Goal: Task Accomplishment & Management: Complete application form

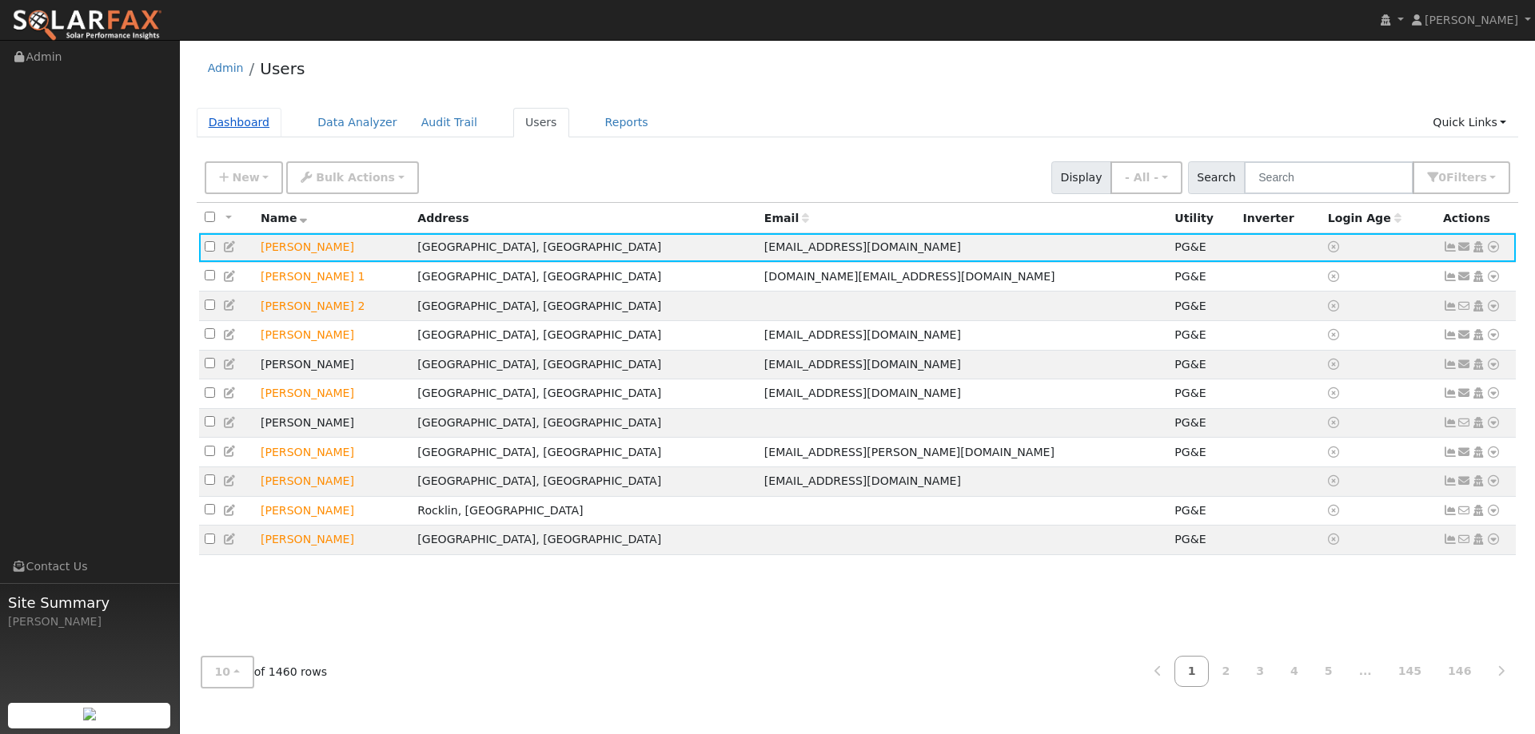
click at [242, 128] on link "Dashboard" at bounding box center [240, 123] width 86 height 30
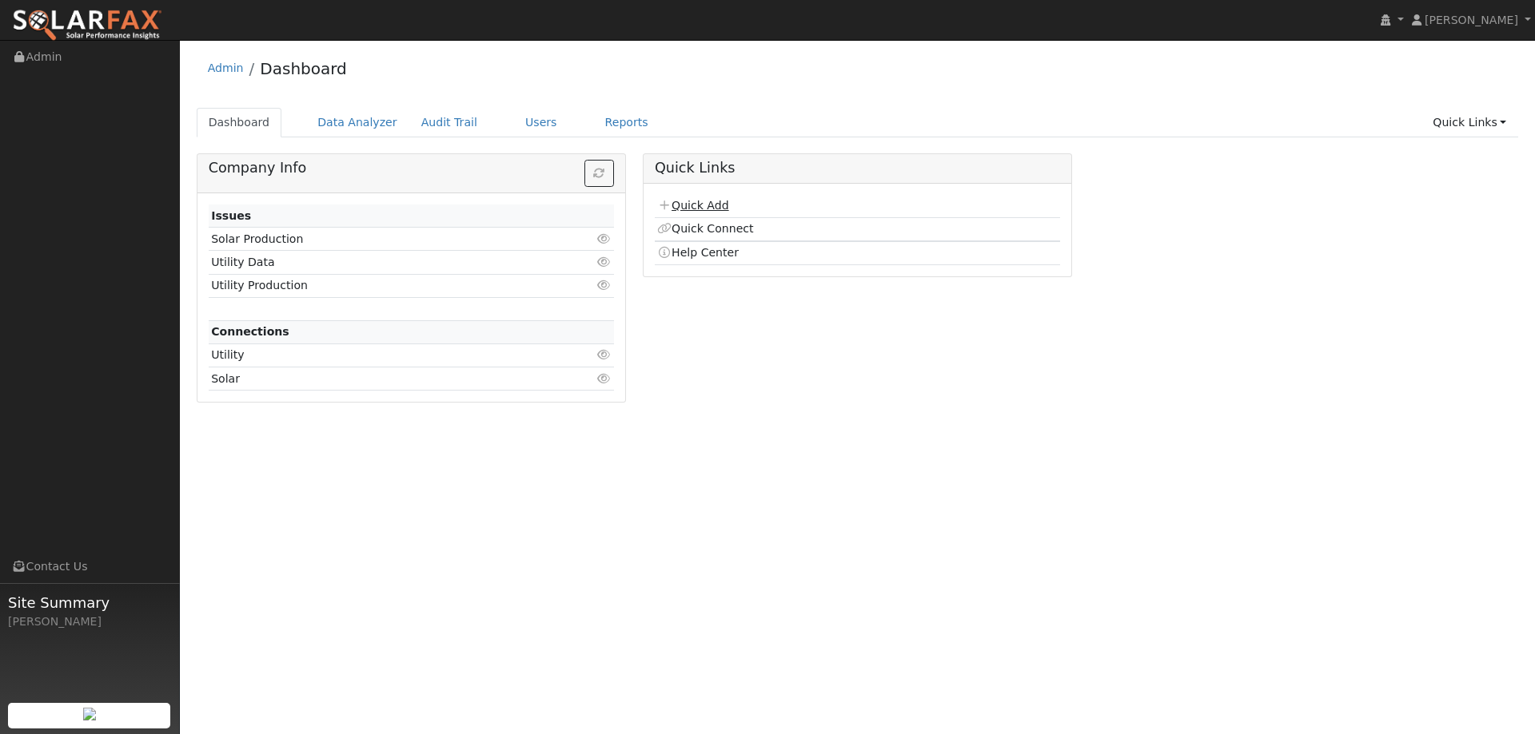
click at [704, 204] on link "Quick Add" at bounding box center [692, 205] width 71 height 13
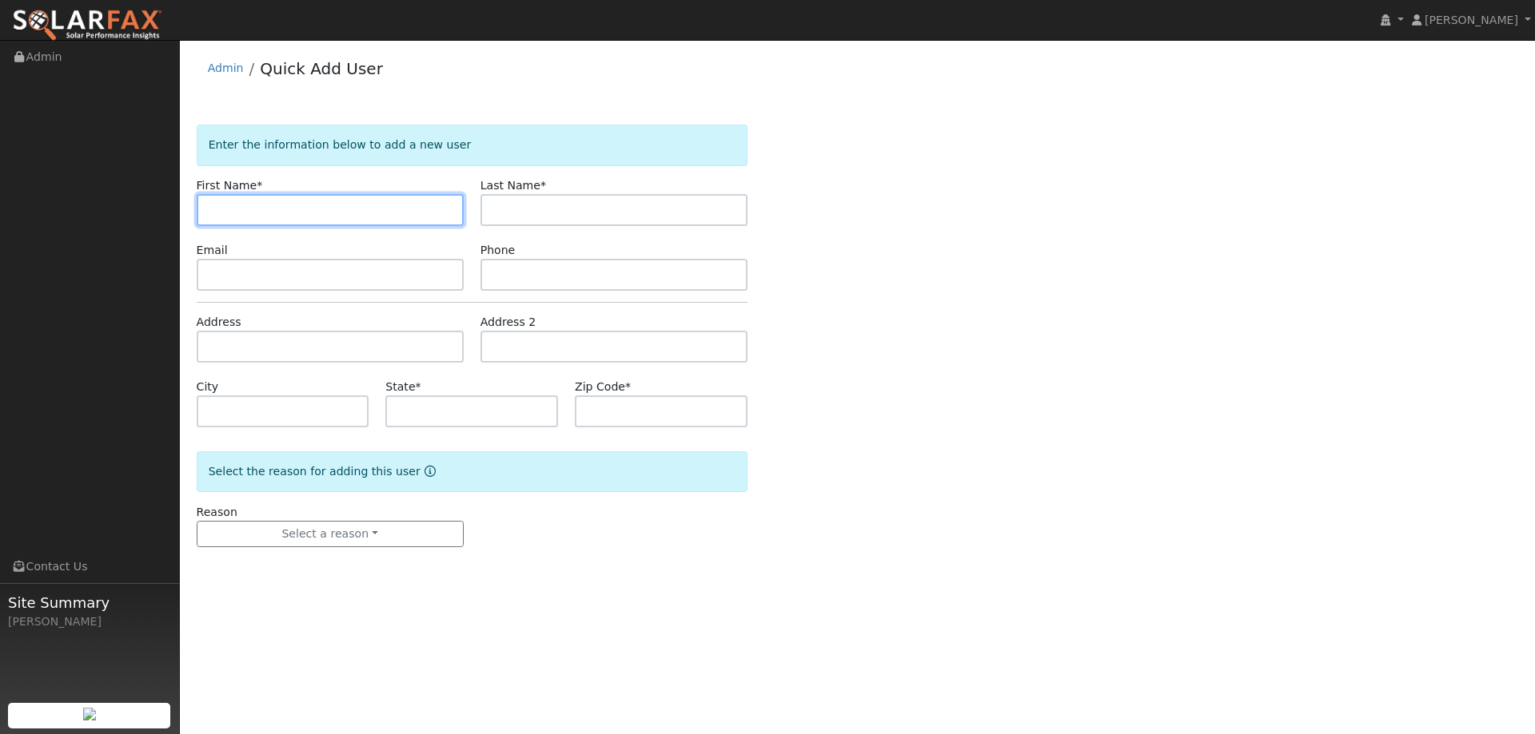
click at [220, 205] on input "text" at bounding box center [330, 210] width 267 height 32
paste input "Andrew"
click at [213, 214] on input "Andrew" at bounding box center [330, 210] width 267 height 32
type input "Andrew"
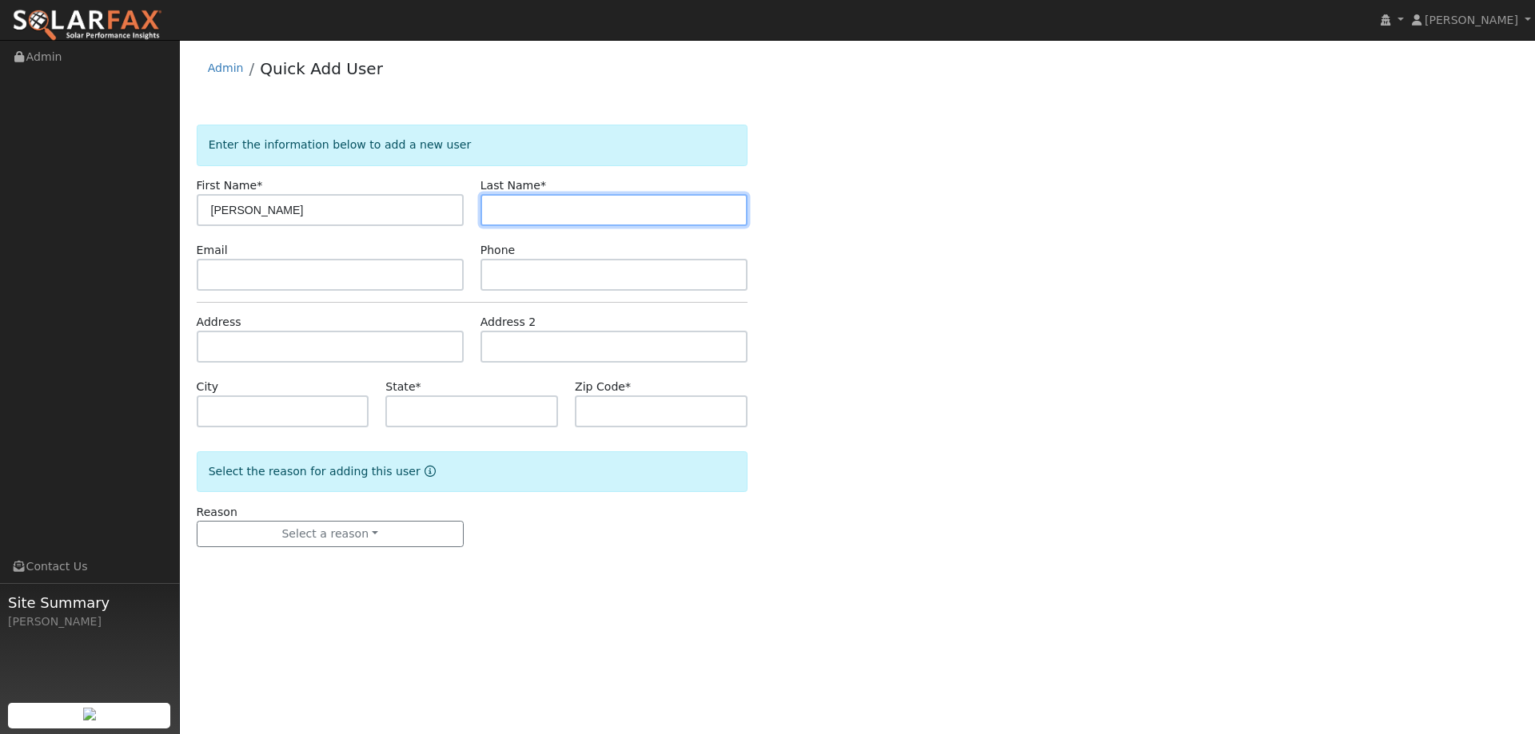
click at [527, 211] on input "text" at bounding box center [613, 210] width 267 height 32
click at [515, 197] on input "text" at bounding box center [613, 210] width 267 height 32
paste input "Krutz"
click at [494, 213] on input "Krutz" at bounding box center [613, 210] width 267 height 32
type input "Krutz"
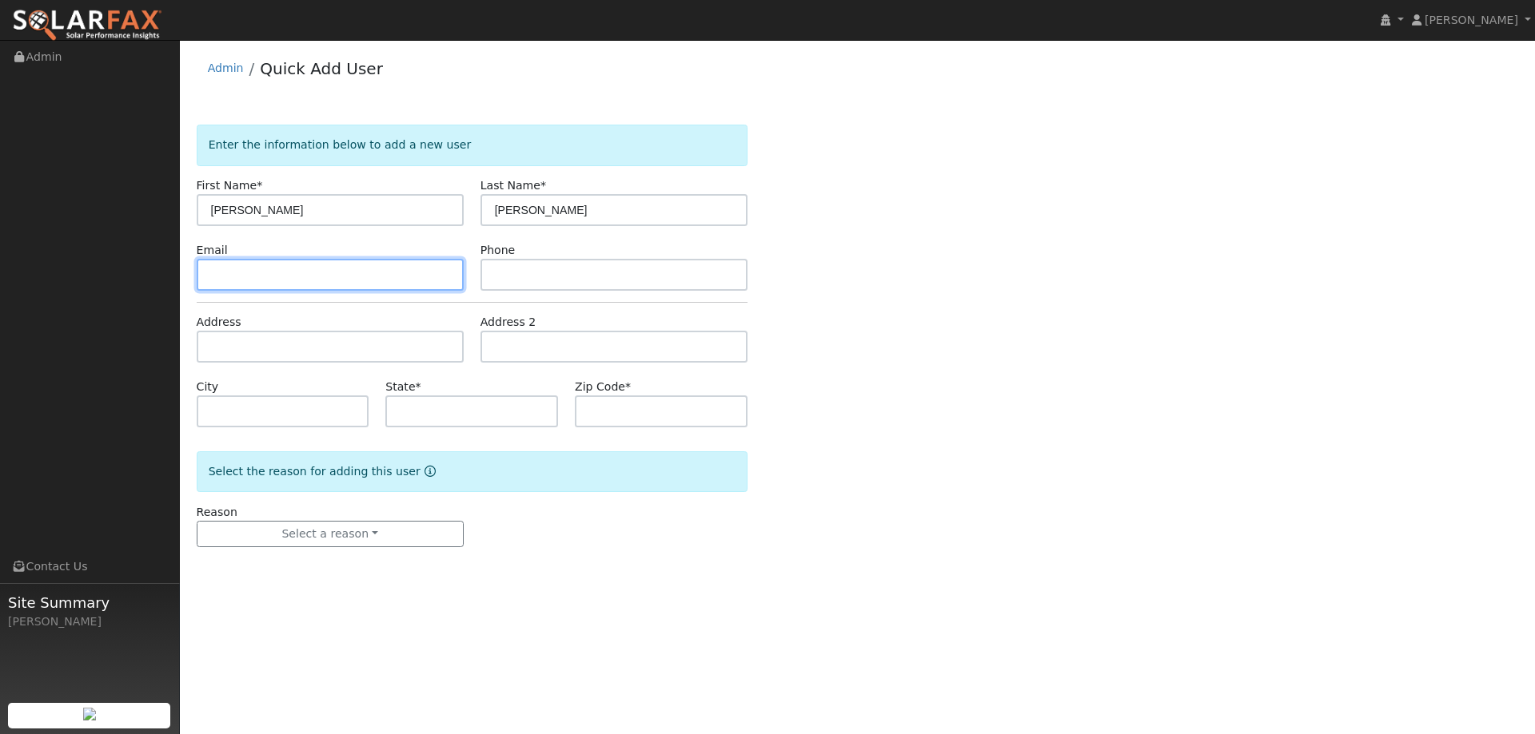
drag, startPoint x: 381, startPoint y: 273, endPoint x: 384, endPoint y: 289, distance: 17.1
click at [381, 274] on input "text" at bounding box center [330, 275] width 267 height 32
click at [253, 274] on input "text" at bounding box center [330, 275] width 267 height 32
paste input "[EMAIL_ADDRESS][DOMAIN_NAME]"
click at [210, 276] on input "[EMAIL_ADDRESS][DOMAIN_NAME]" at bounding box center [330, 275] width 267 height 32
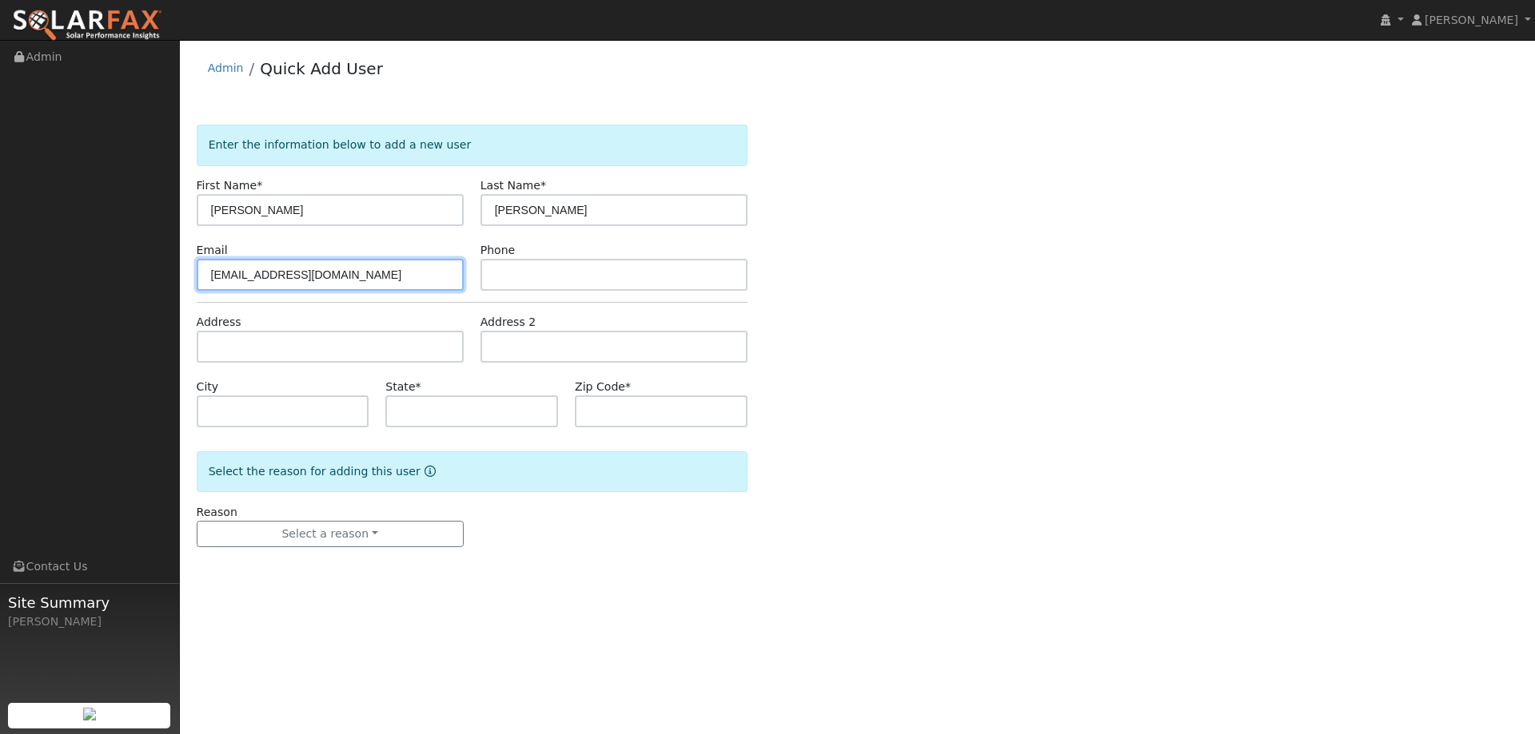
type input "[EMAIL_ADDRESS][DOMAIN_NAME]"
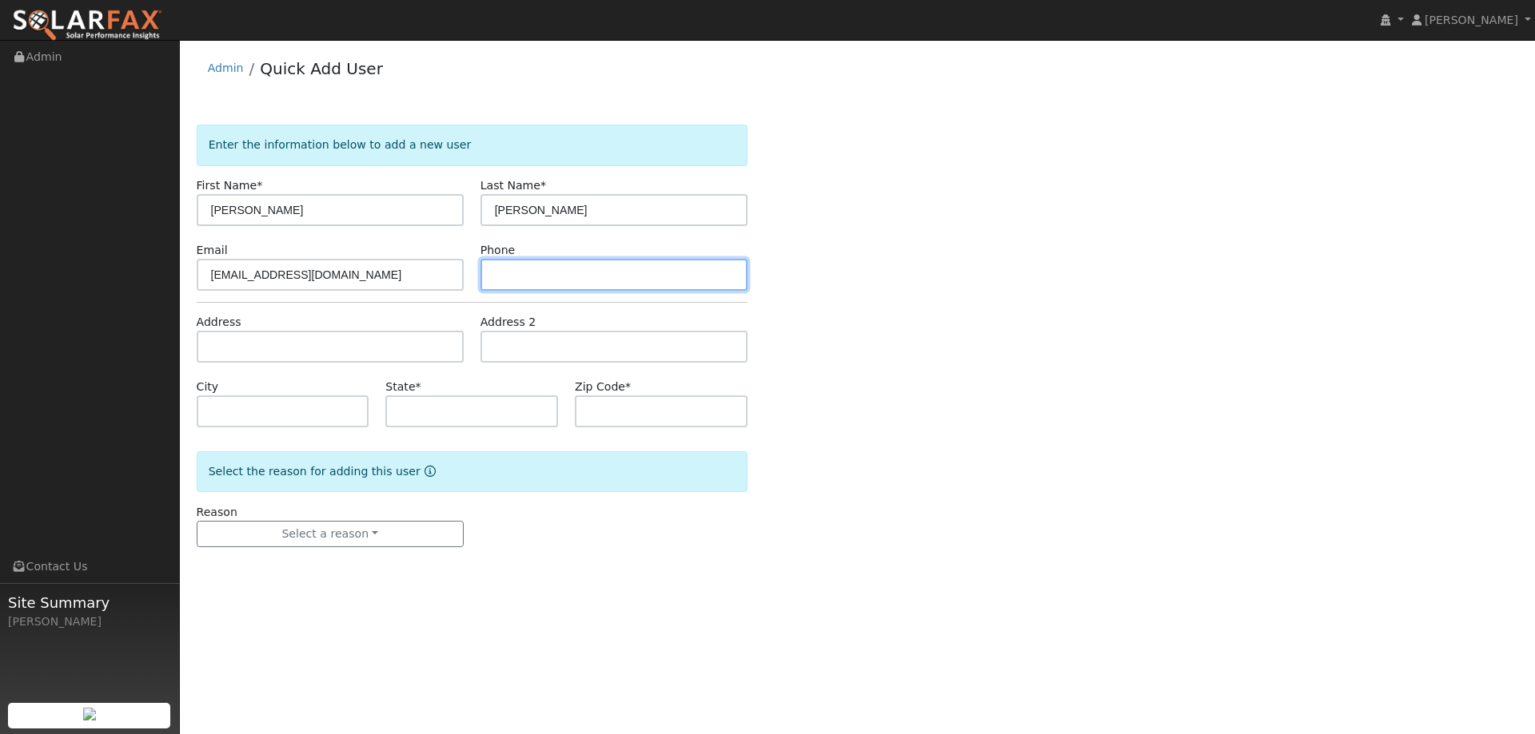
click at [558, 268] on input "text" at bounding box center [613, 275] width 267 height 32
drag, startPoint x: 521, startPoint y: 279, endPoint x: 516, endPoint y: 273, distance: 8.5
click at [520, 278] on input "text" at bounding box center [613, 275] width 267 height 32
paste input "(978) 866-7726"
click at [499, 280] on input "(978) 866-7726" at bounding box center [613, 275] width 267 height 32
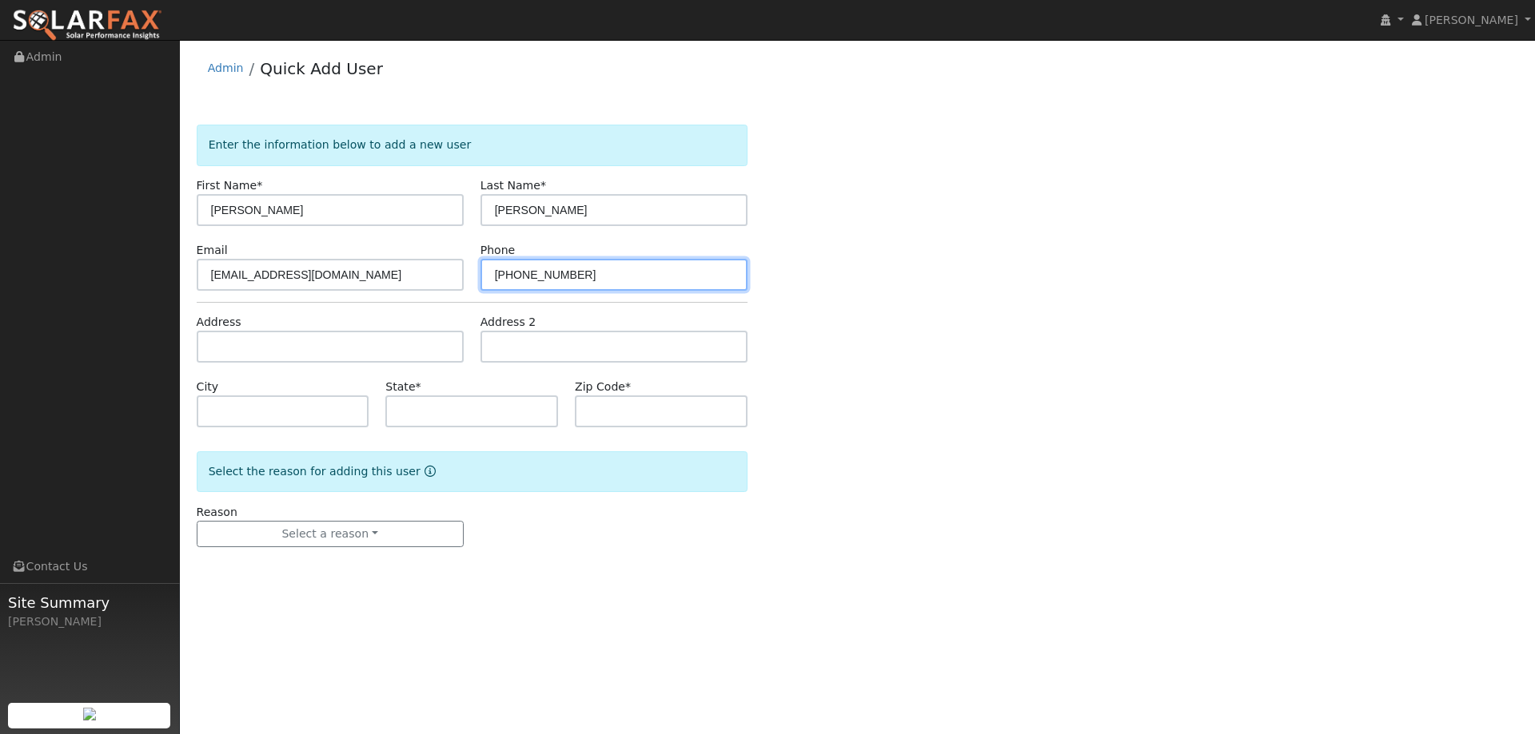
type input "(978) 866-7726"
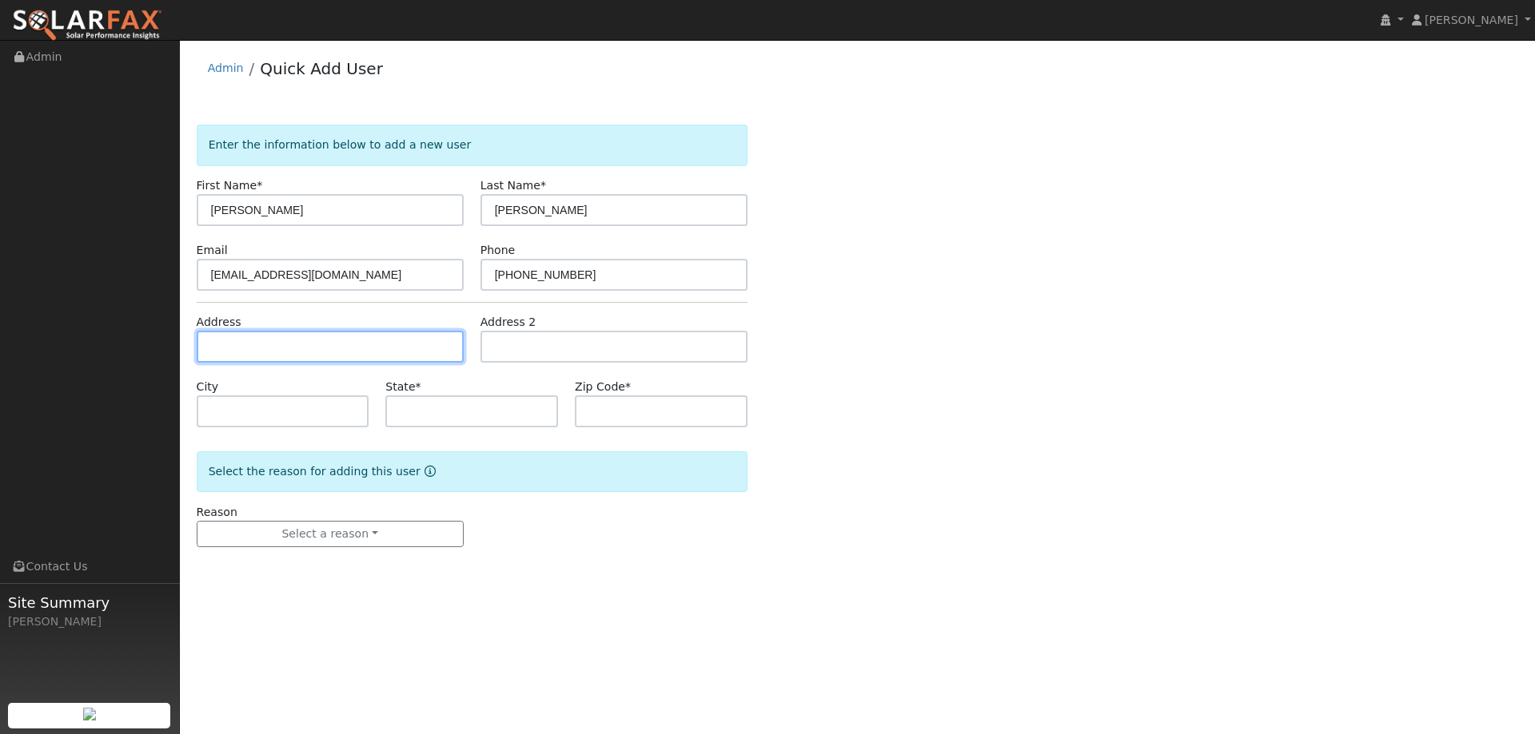
click at [294, 342] on input "text" at bounding box center [330, 347] width 267 height 32
drag, startPoint x: 277, startPoint y: 334, endPoint x: 260, endPoint y: 342, distance: 19.3
click at [277, 334] on input "text" at bounding box center [330, 347] width 267 height 32
paste input "1135 Calder Lane"
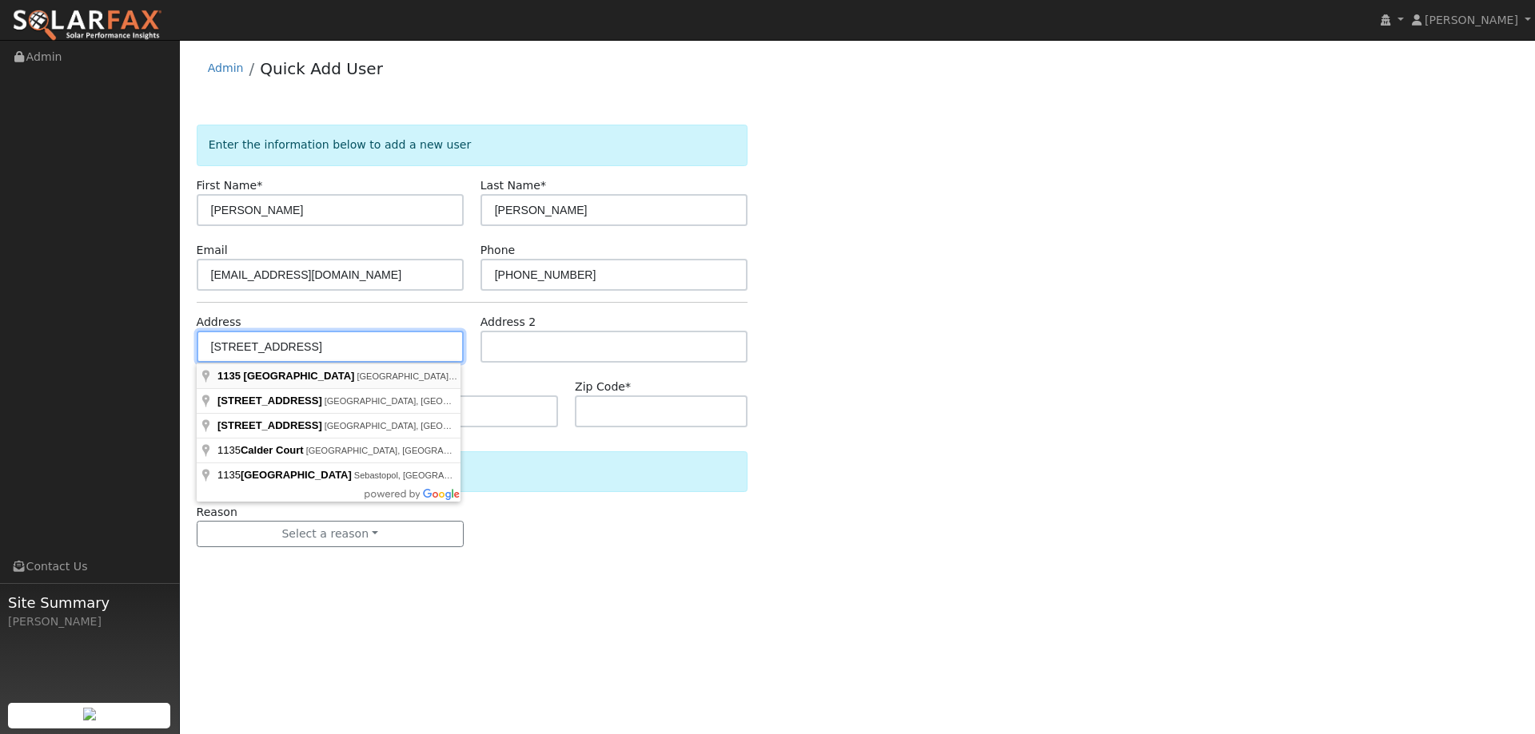
type input "1135 Calder Lane"
type input "Walnut Creek"
type input "CA"
type input "94598"
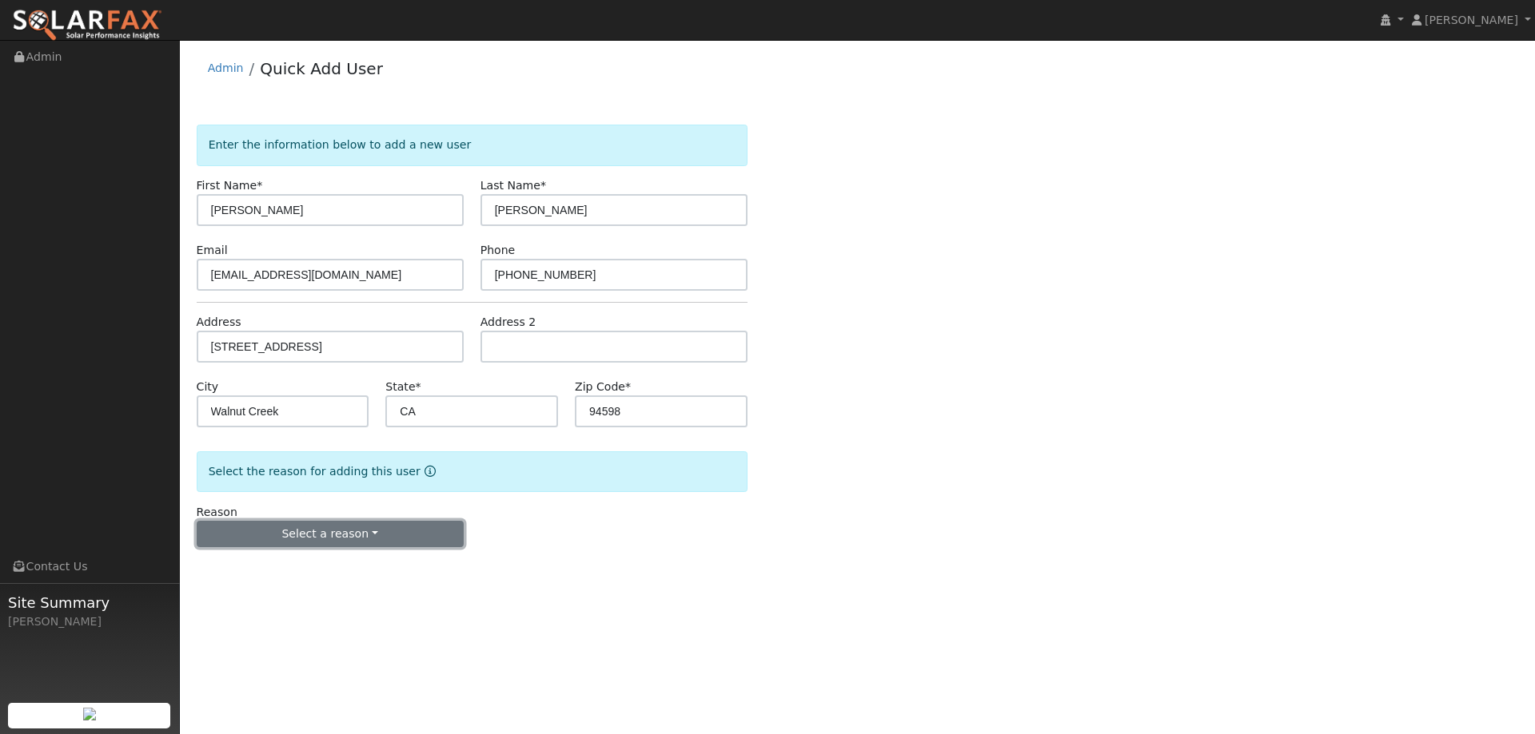
click at [348, 537] on button "Select a reason" at bounding box center [330, 534] width 267 height 27
click at [314, 568] on link "New lead" at bounding box center [285, 567] width 177 height 22
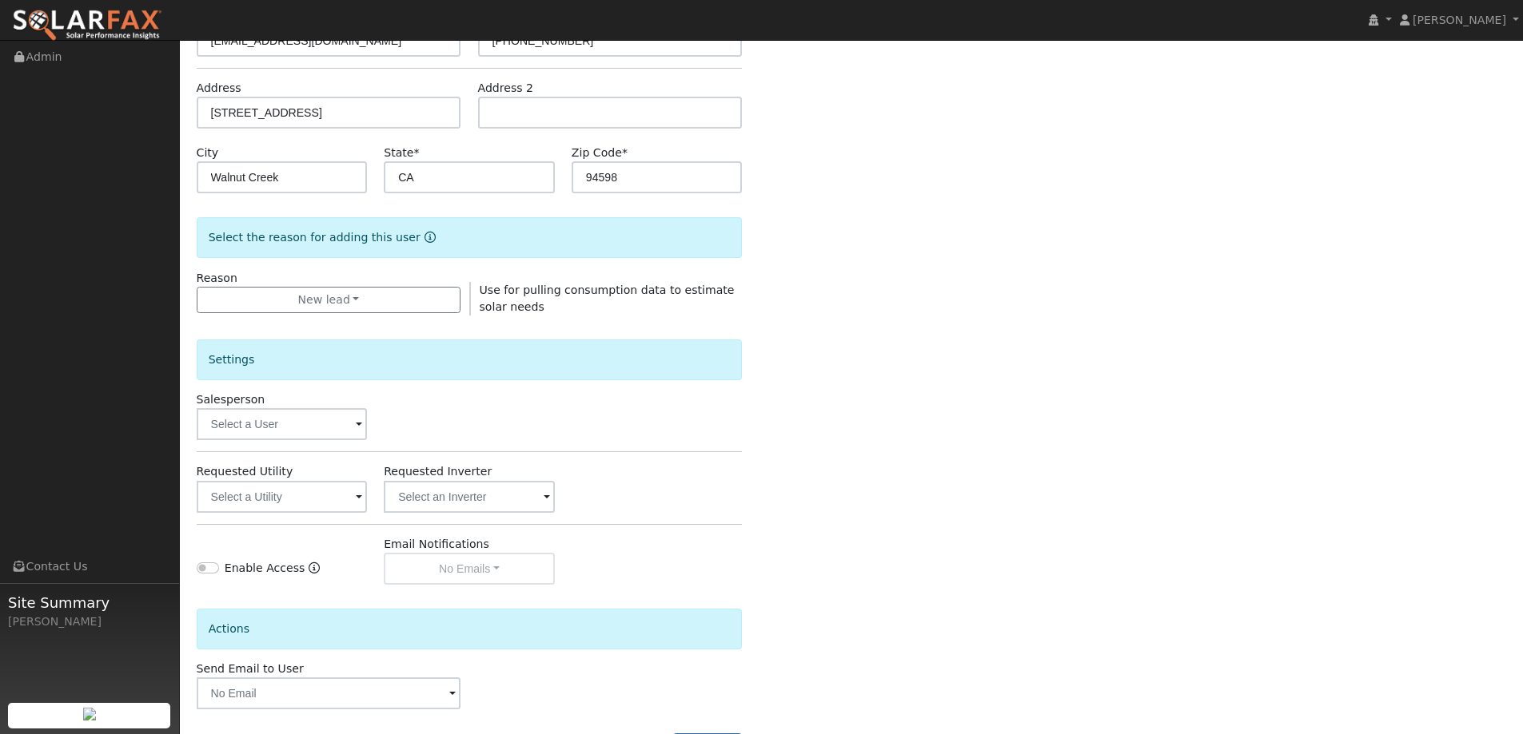
scroll to position [301, 0]
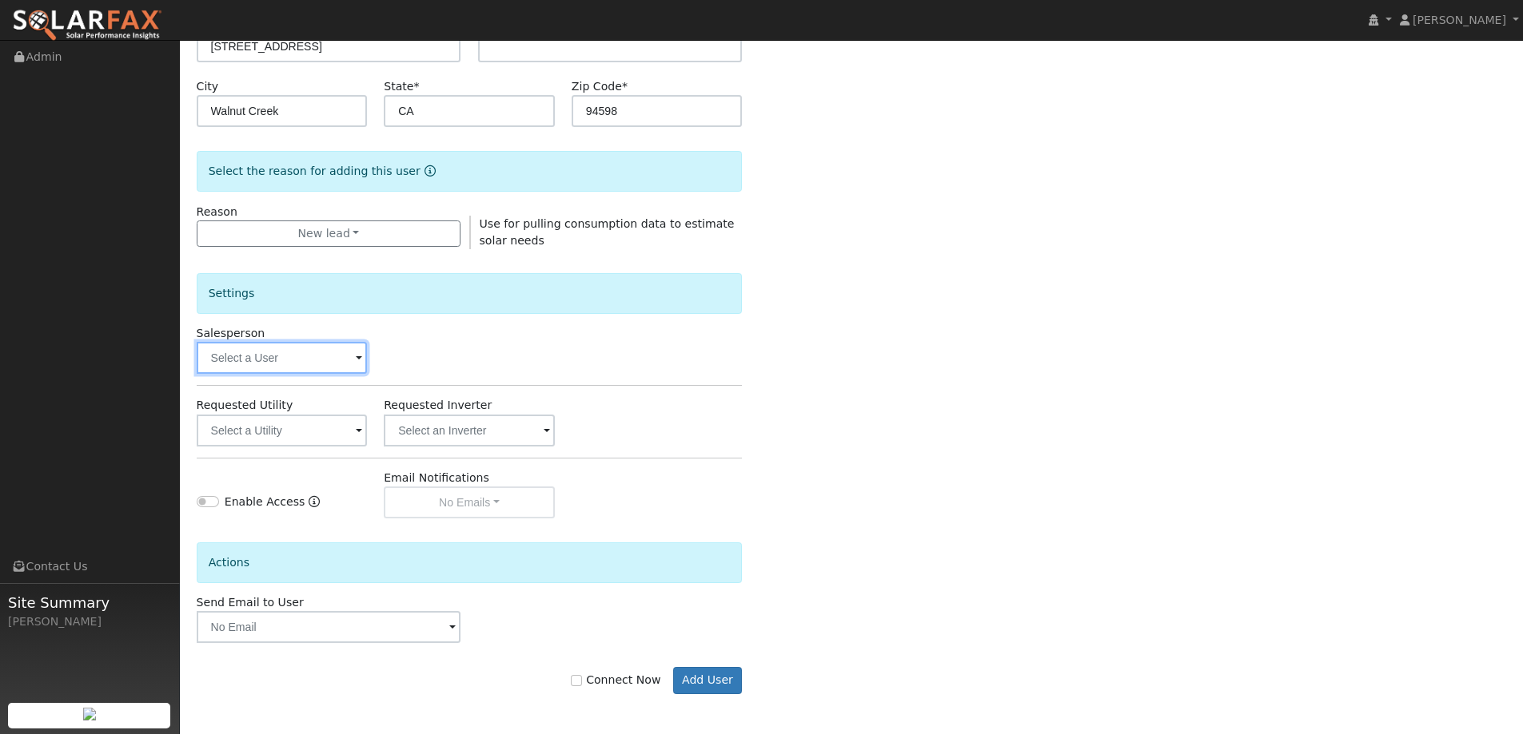
click at [319, 370] on input "text" at bounding box center [282, 358] width 171 height 32
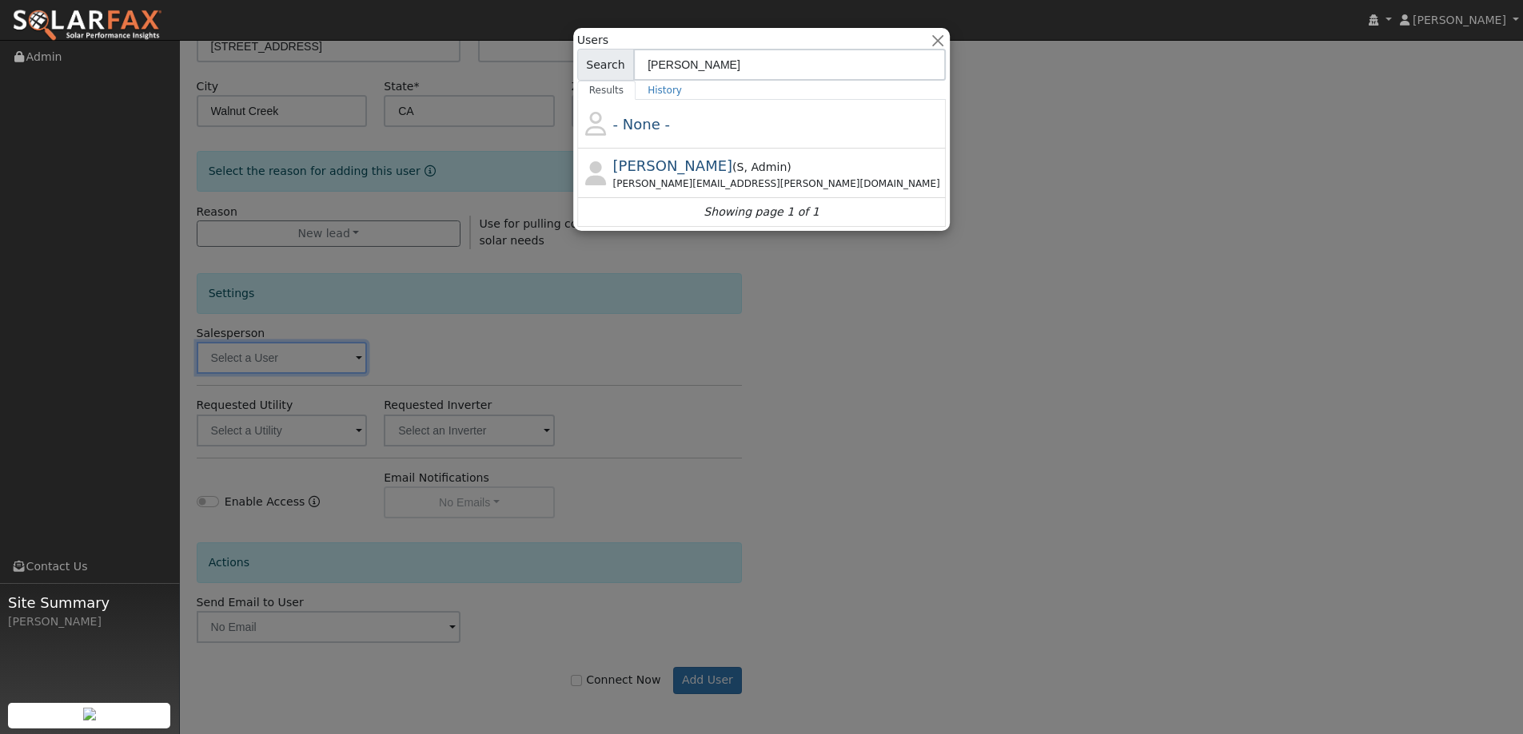
type input "paul ka"
click at [769, 189] on div "Paul.karst@ambrosesolar.com" at bounding box center [778, 184] width 330 height 14
type input "Paul Karst"
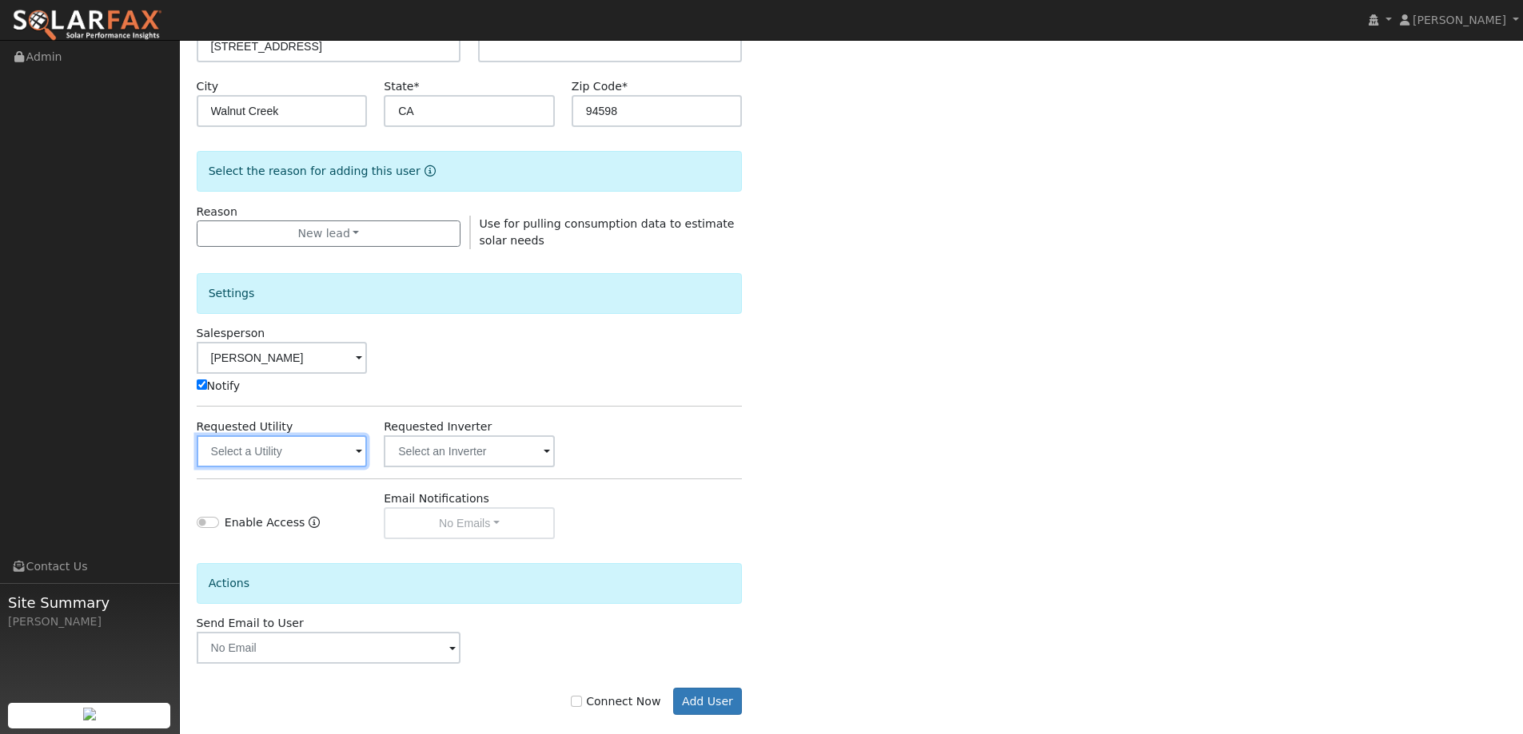
click at [298, 460] on input "text" at bounding box center [282, 452] width 171 height 32
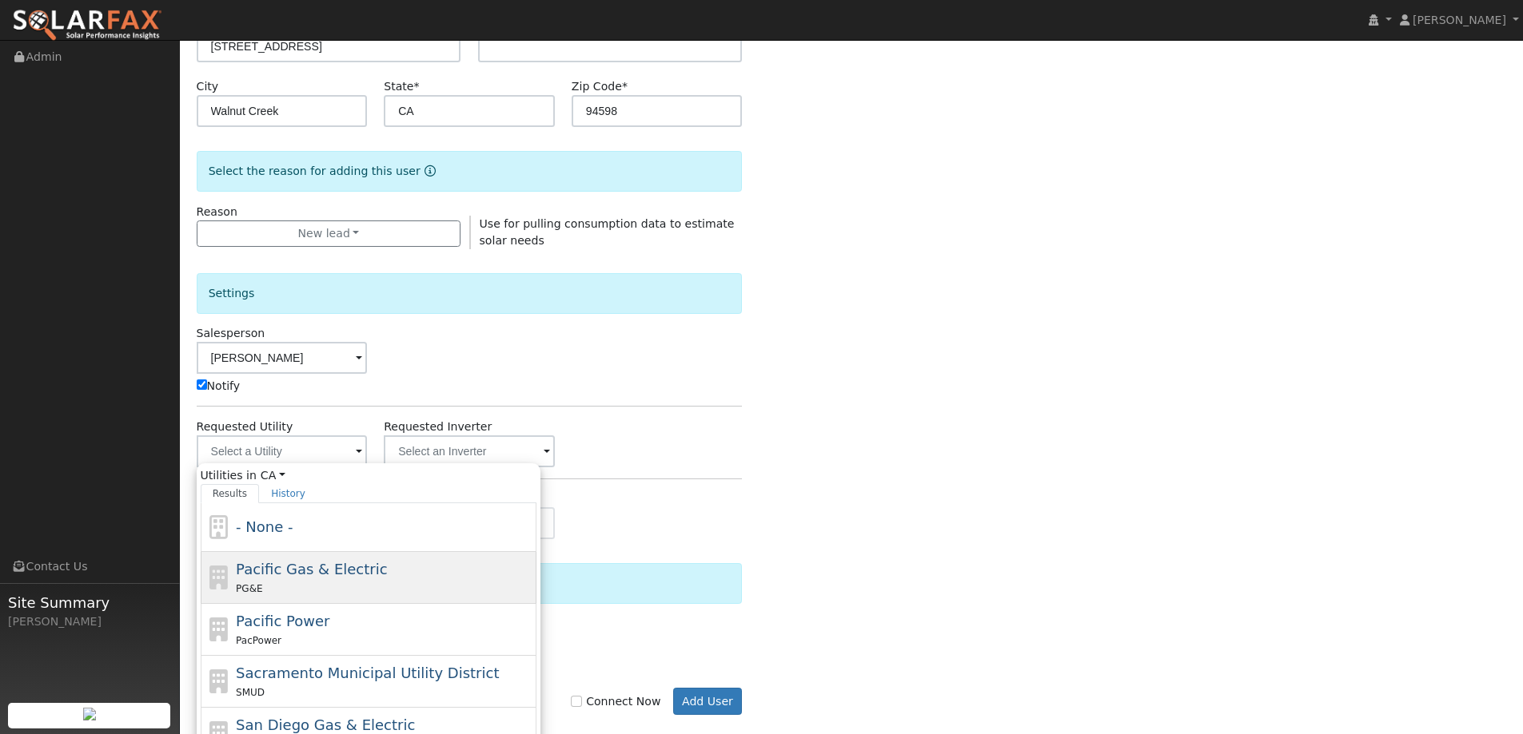
click at [387, 575] on div "Pacific Gas & Electric PG&E" at bounding box center [384, 578] width 297 height 38
type input "Pacific Gas & Electric"
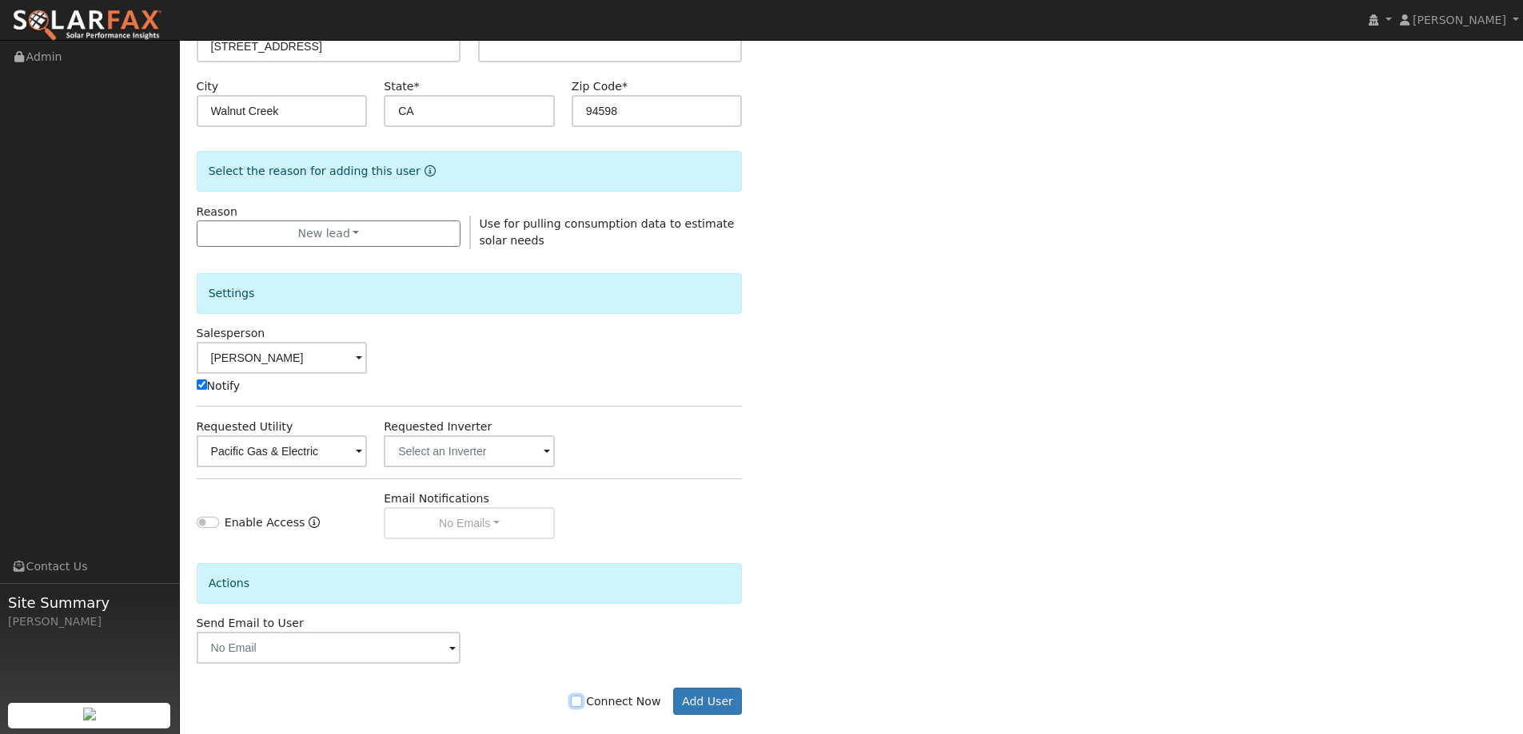
click at [582, 707] on input "Connect Now" at bounding box center [576, 701] width 11 height 11
checkbox input "true"
click at [717, 697] on button "Add User" at bounding box center [708, 701] width 70 height 27
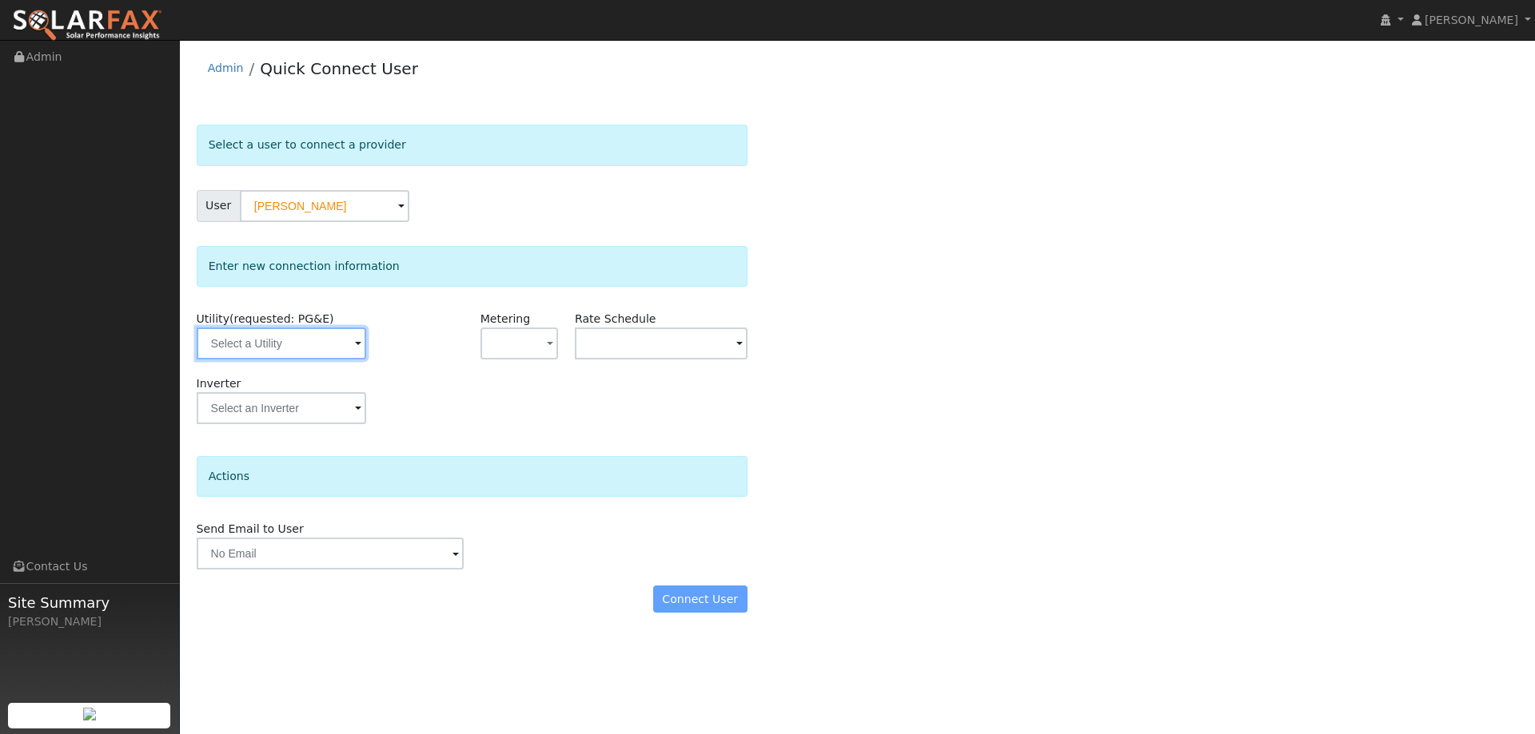
click at [283, 348] on input "text" at bounding box center [281, 344] width 169 height 32
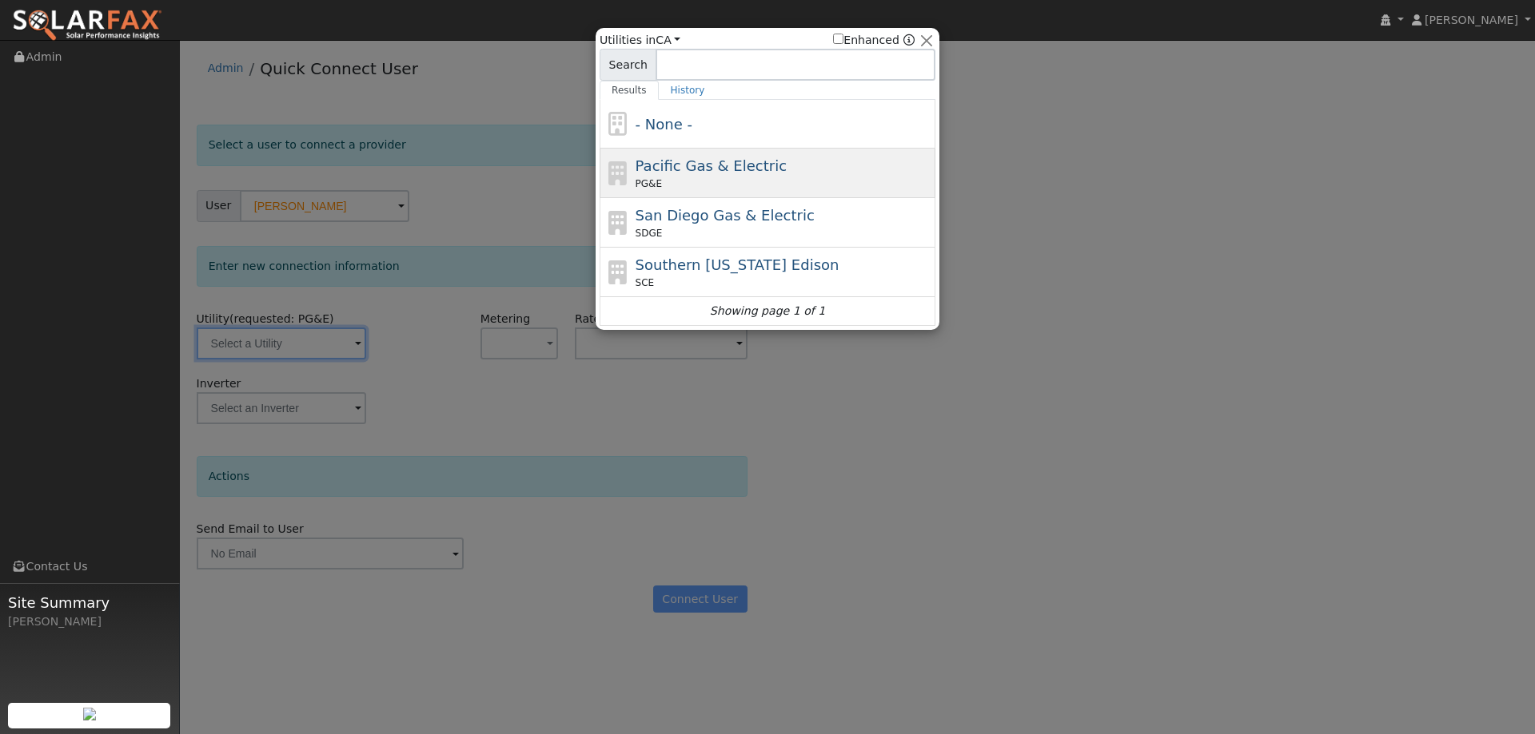
click at [683, 165] on span "Pacific Gas & Electric" at bounding box center [710, 165] width 151 height 17
type input "PG&E"
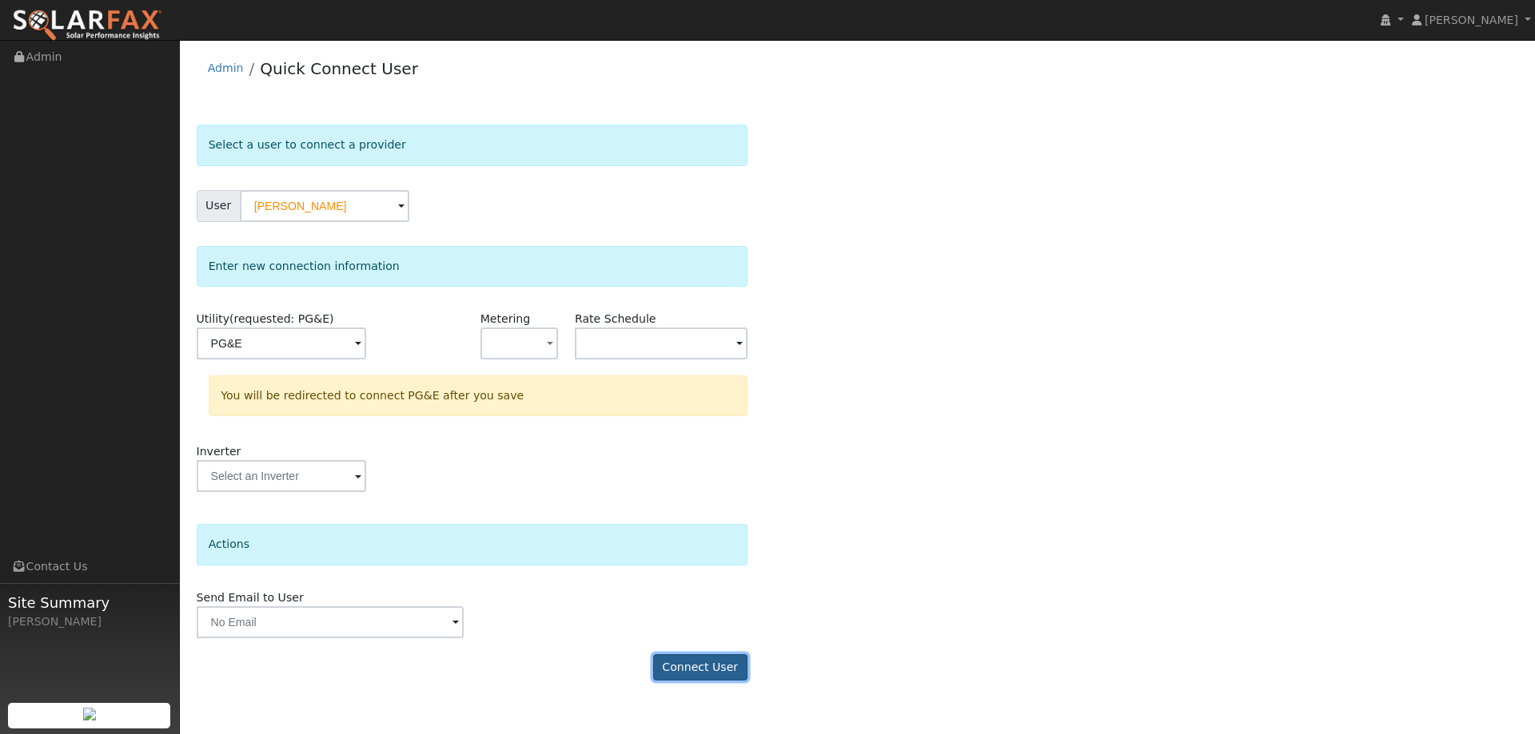
click at [702, 666] on button "Connect User" at bounding box center [700, 668] width 94 height 27
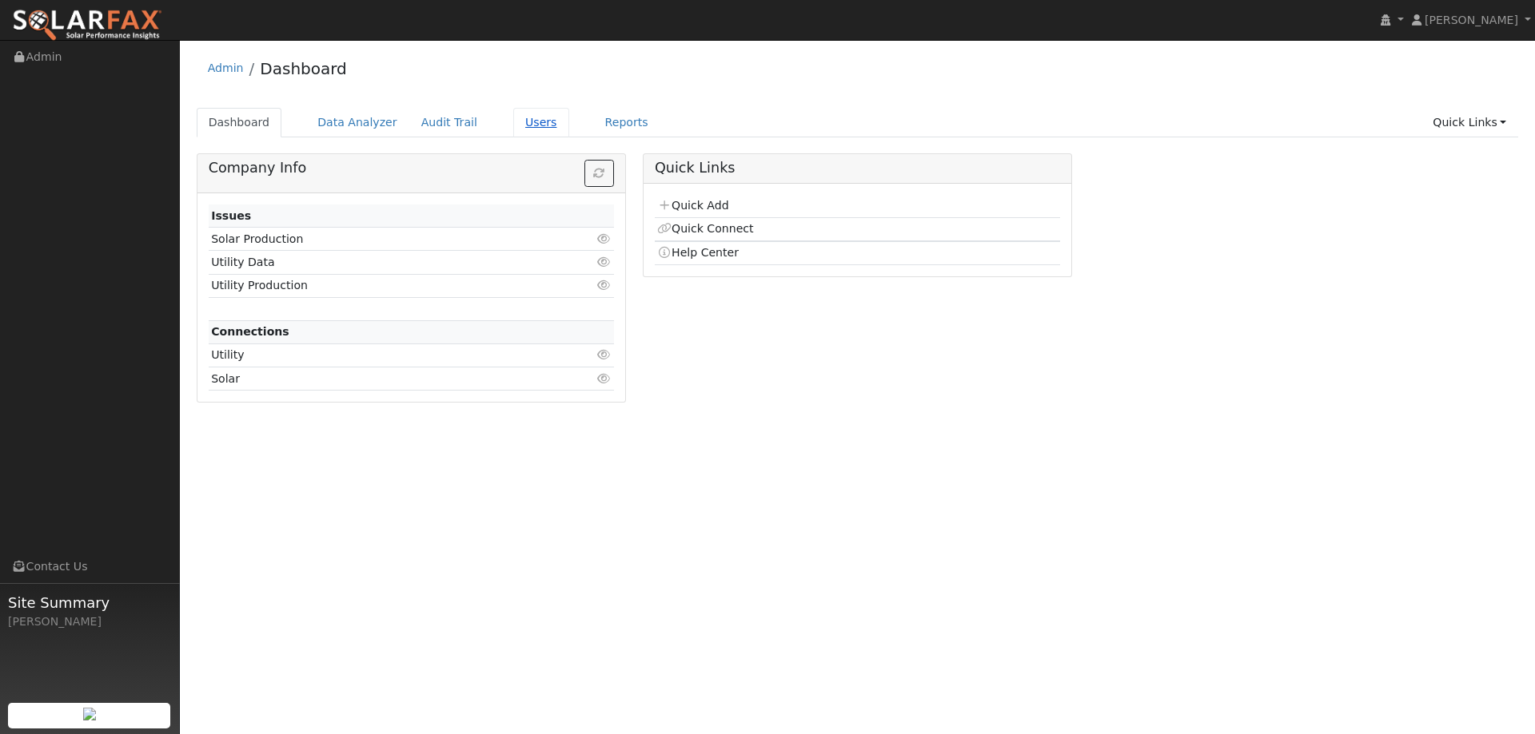
click at [513, 127] on link "Users" at bounding box center [541, 123] width 56 height 30
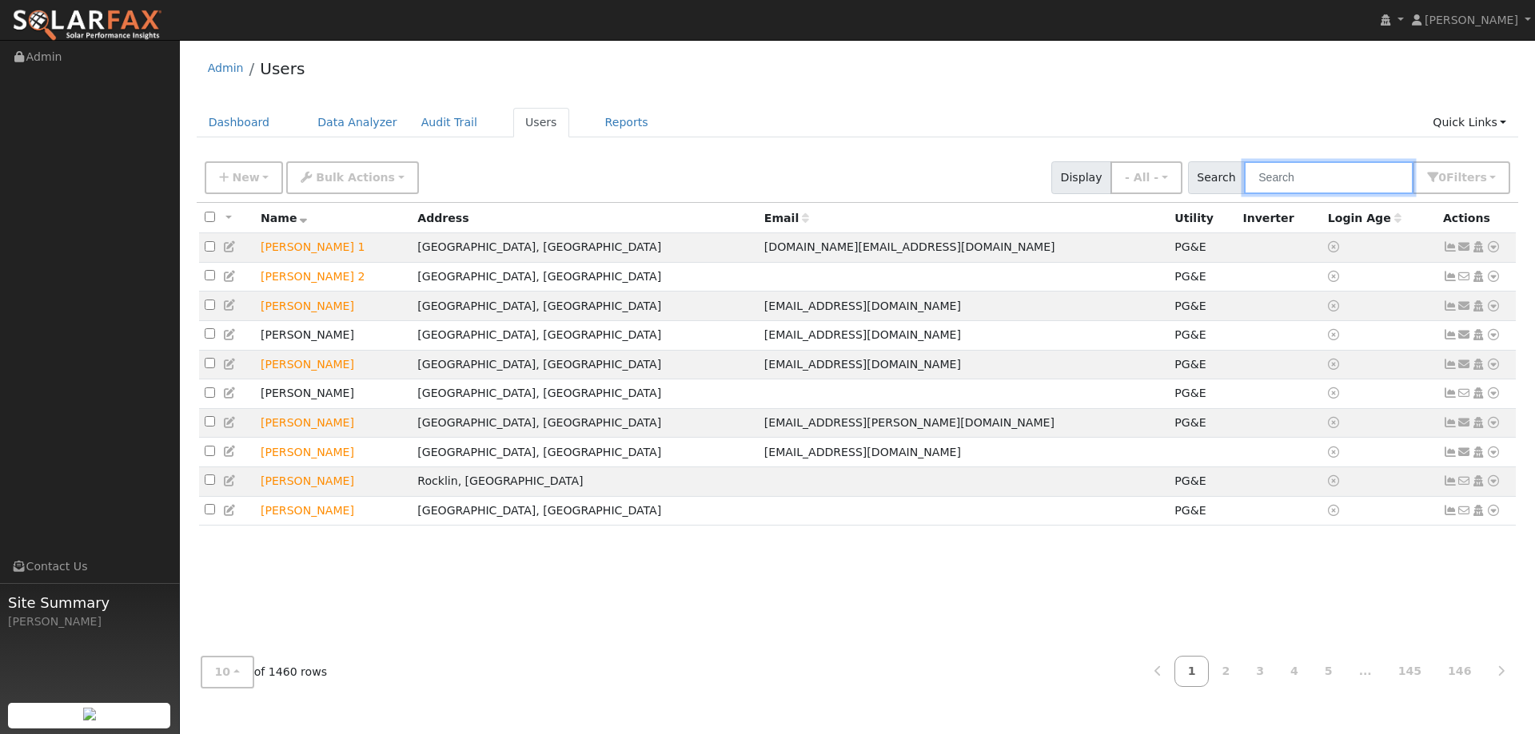
click at [1281, 178] on input "text" at bounding box center [1328, 177] width 169 height 33
paste input "[PERSON_NAME]"
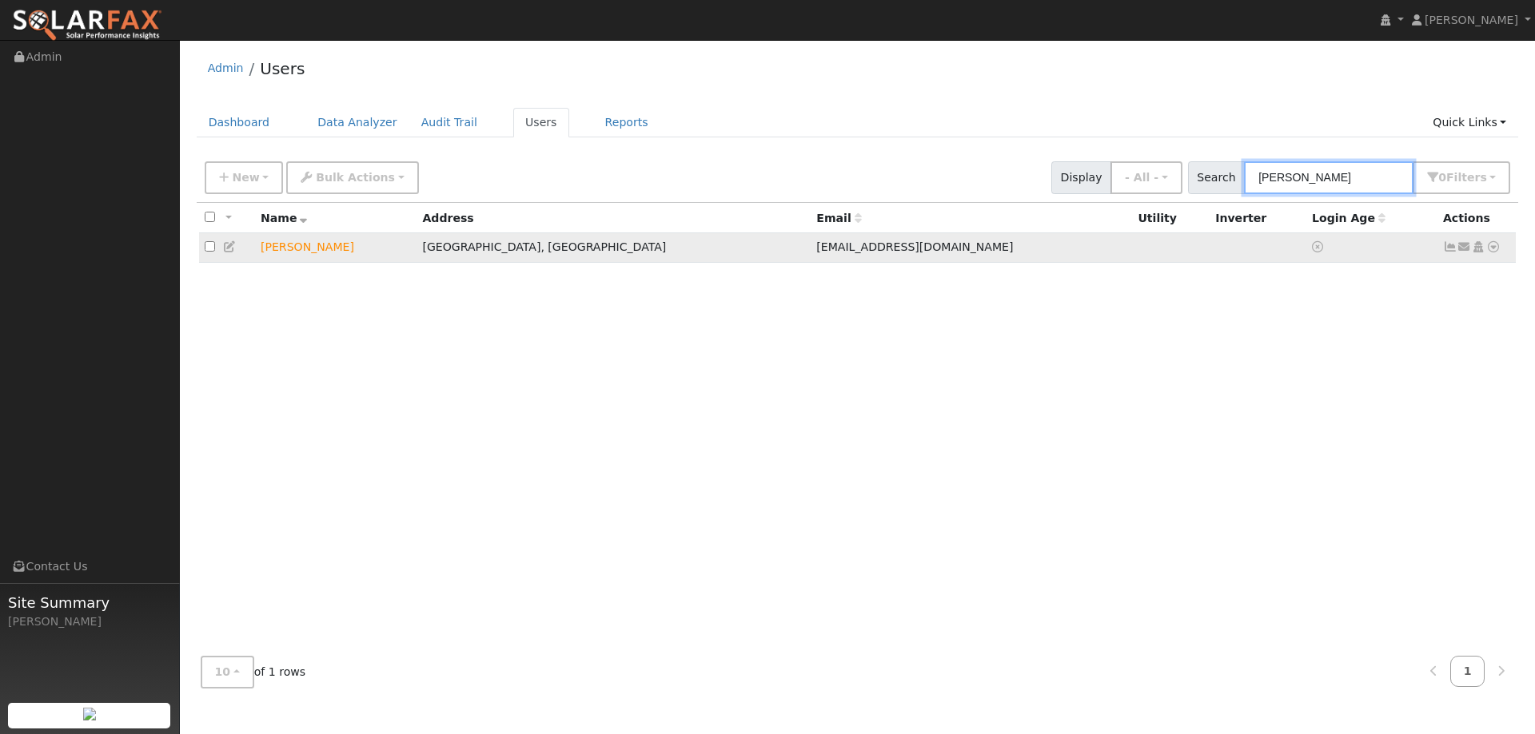
type input "[PERSON_NAME]"
click at [1497, 253] on icon at bounding box center [1493, 246] width 14 height 11
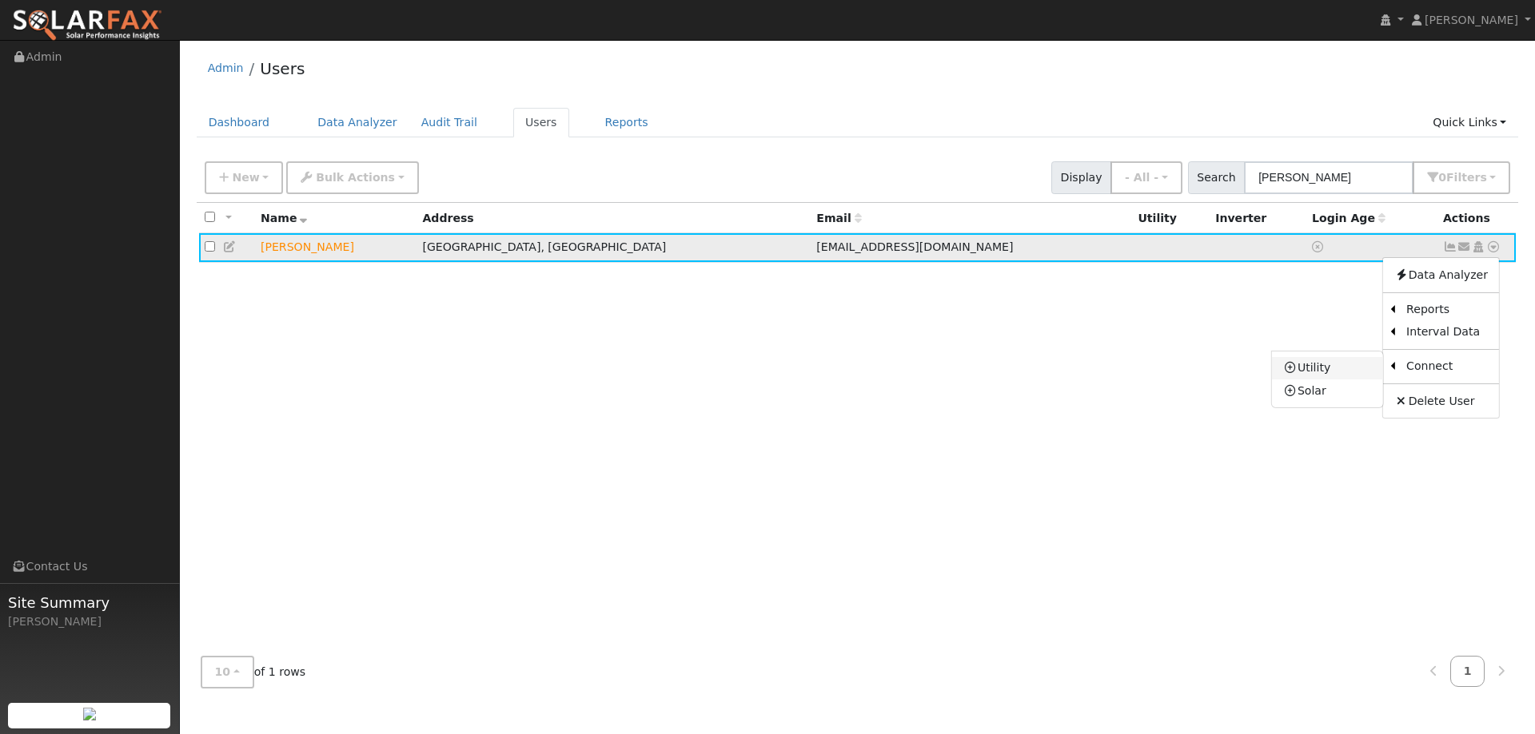
click at [1333, 370] on link "Utility" at bounding box center [1327, 368] width 111 height 22
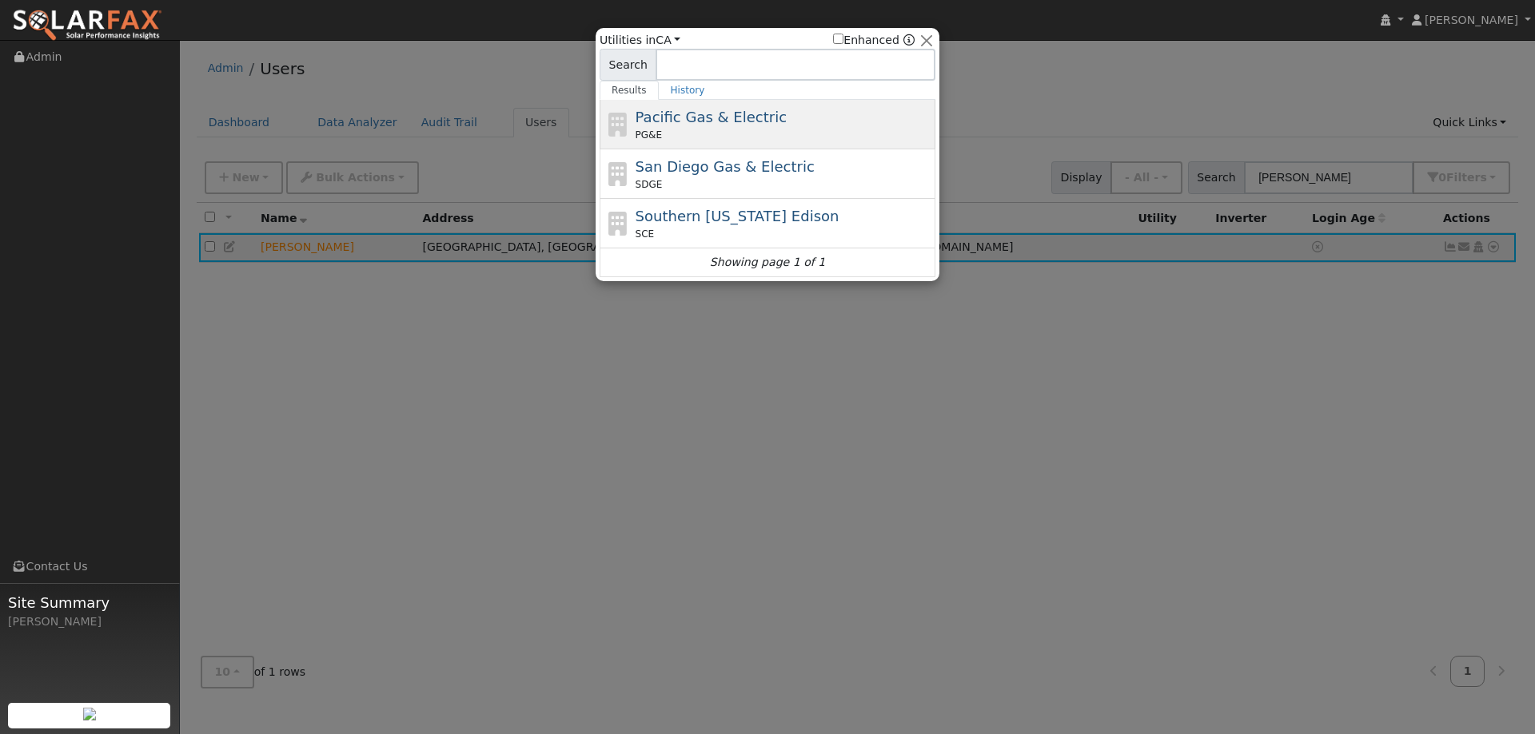
click at [769, 137] on div "PG&E" at bounding box center [783, 135] width 297 height 14
